Goal: Find contact information: Find contact information

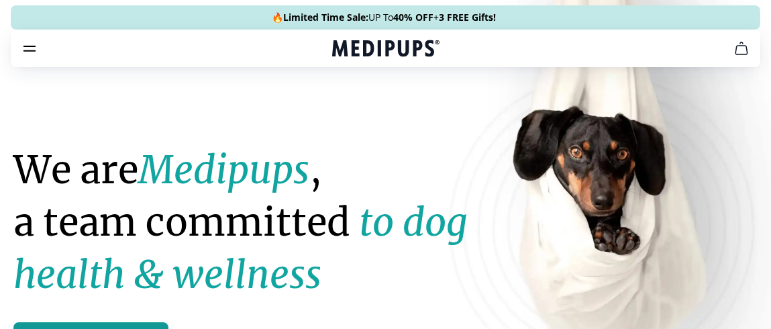
click at [34, 52] on icon "burger-menu" at bounding box center [29, 48] width 16 height 16
click at [28, 52] on icon "burger-menu" at bounding box center [29, 48] width 16 height 16
click at [28, 46] on icon "burger-menu" at bounding box center [29, 48] width 11 height 5
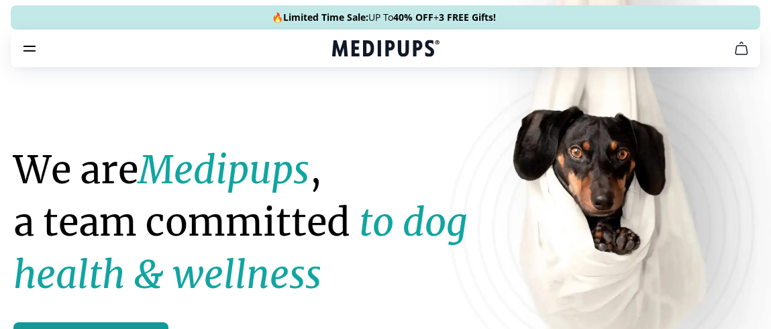
click at [28, 46] on icon "burger-menu" at bounding box center [29, 48] width 11 height 5
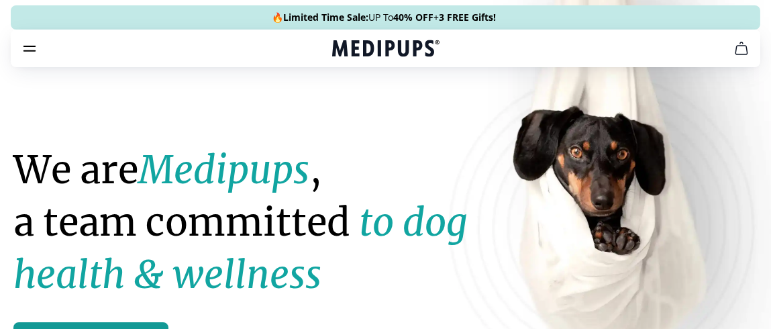
click at [28, 46] on icon "burger-menu" at bounding box center [29, 48] width 11 height 5
click at [745, 48] on icon "cart" at bounding box center [742, 48] width 16 height 16
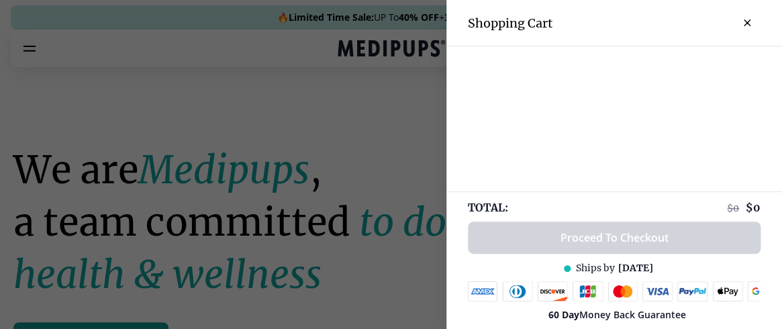
click at [744, 22] on icon "close-cart" at bounding box center [746, 22] width 5 height 5
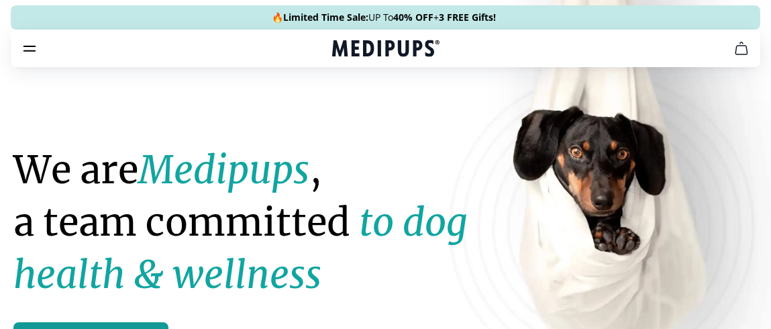
click at [746, 48] on icon "cart" at bounding box center [742, 48] width 16 height 16
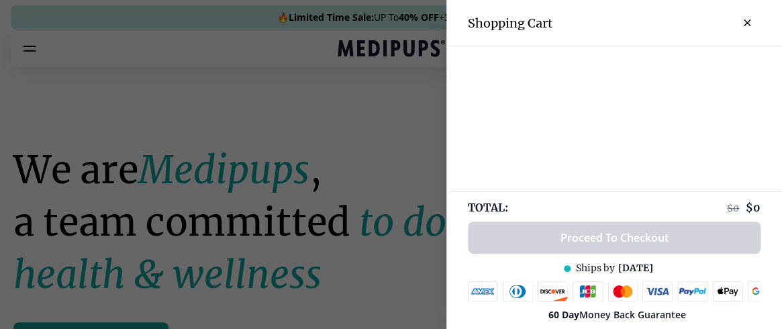
click at [134, 123] on div at bounding box center [391, 164] width 782 height 329
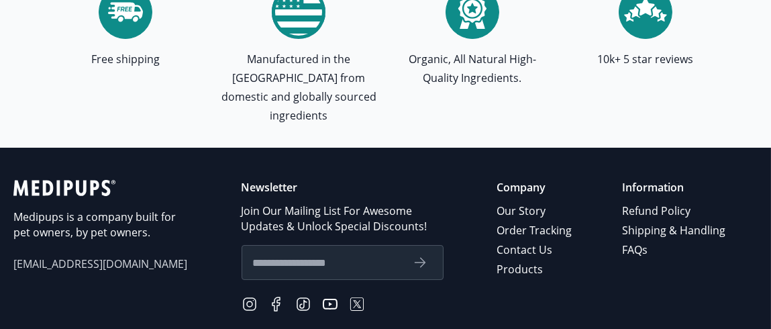
scroll to position [4711, 0]
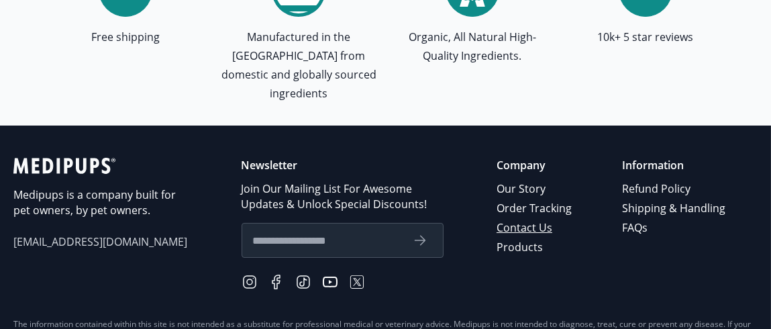
click at [544, 218] on link "Contact Us" at bounding box center [535, 227] width 77 height 19
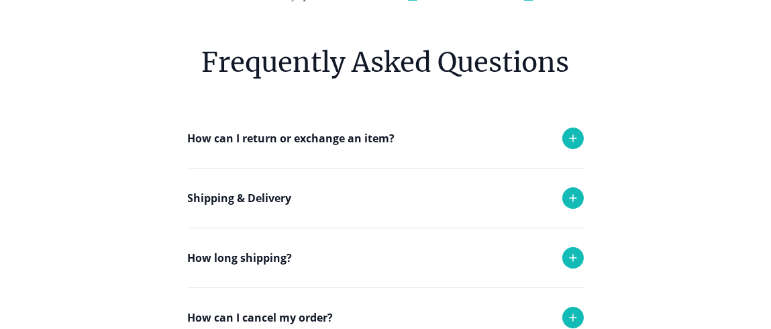
scroll to position [138, 0]
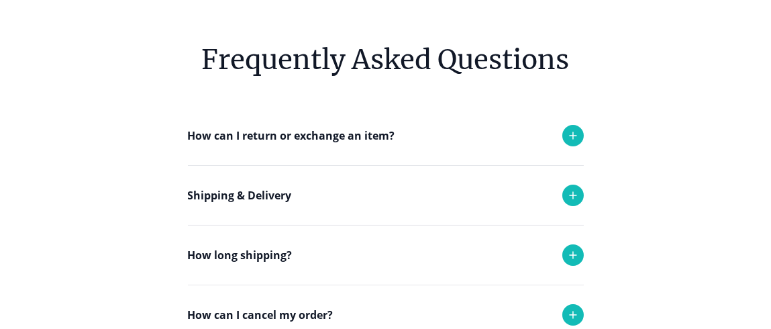
click at [575, 186] on div at bounding box center [573, 195] width 21 height 21
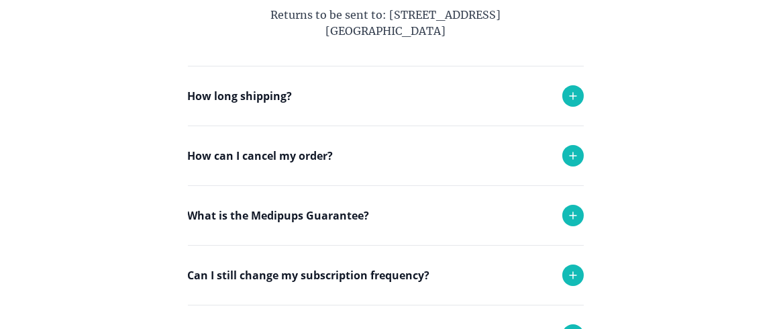
scroll to position [519, 0]
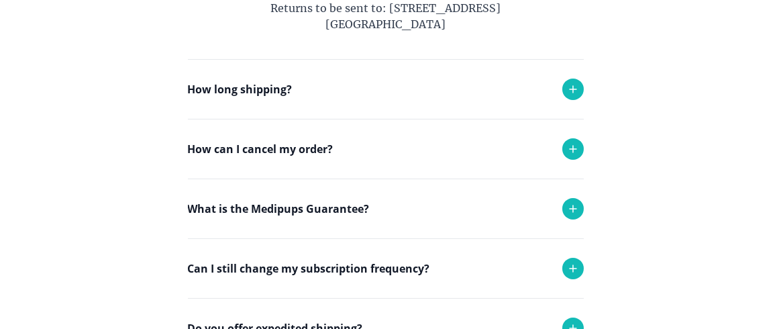
click at [573, 158] on div at bounding box center [573, 148] width 21 height 21
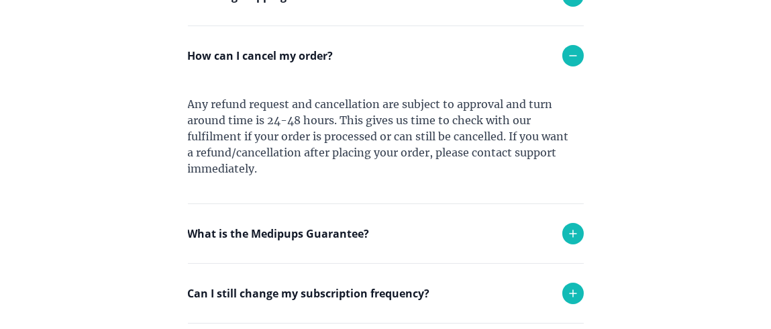
scroll to position [614, 0]
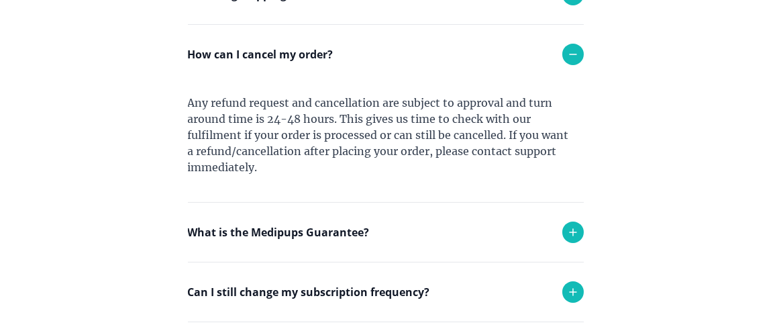
click at [456, 159] on div "Any refund request and cancellation are subject to approval and turn around tim…" at bounding box center [386, 143] width 396 height 118
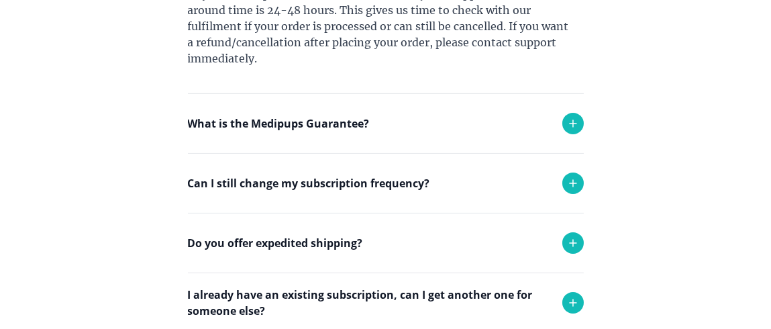
scroll to position [730, 0]
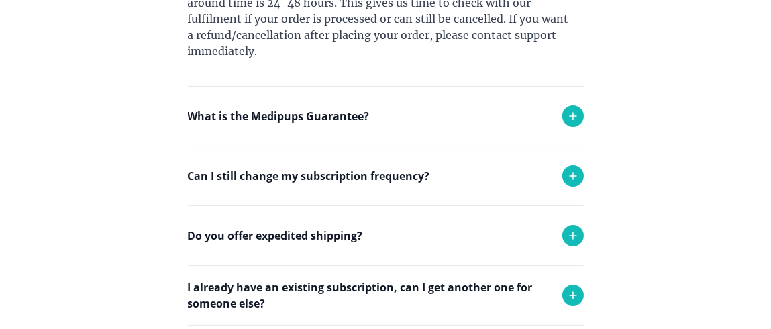
click at [571, 179] on icon at bounding box center [573, 176] width 16 height 16
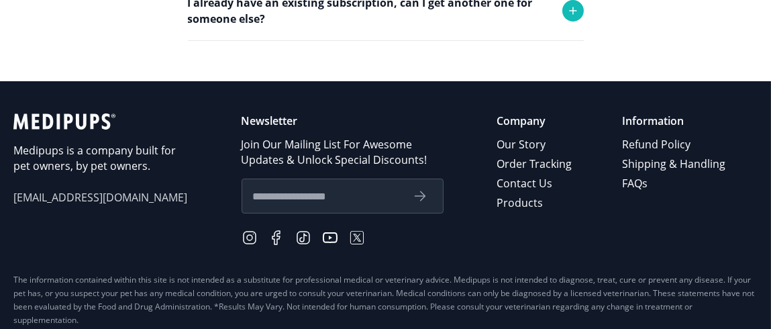
scroll to position [1091, 0]
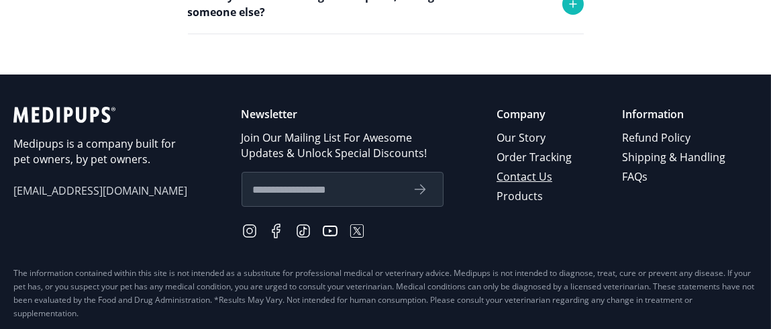
click at [536, 175] on link "Contact Us" at bounding box center [535, 176] width 77 height 19
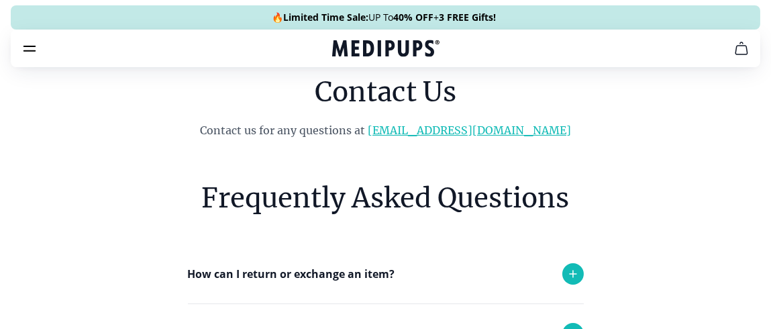
click at [475, 132] on link "[EMAIL_ADDRESS][DOMAIN_NAME]" at bounding box center [469, 130] width 203 height 13
click at [469, 128] on link "[EMAIL_ADDRESS][DOMAIN_NAME]" at bounding box center [469, 130] width 203 height 13
